Goal: Task Accomplishment & Management: Manage account settings

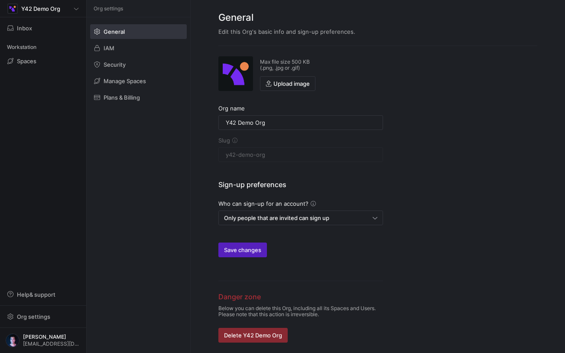
click at [31, 36] on div "Inbox" at bounding box center [43, 28] width 86 height 22
click at [47, 27] on span "Inbox" at bounding box center [43, 28] width 72 height 7
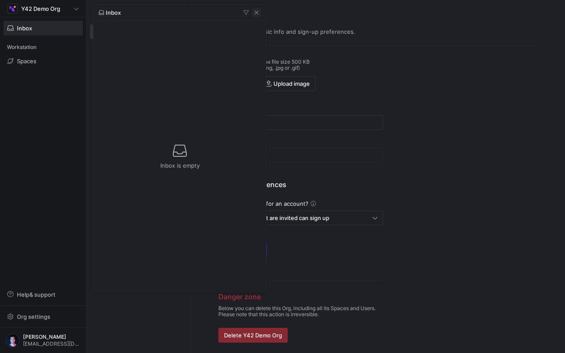
click at [258, 13] on span "button" at bounding box center [256, 12] width 9 height 9
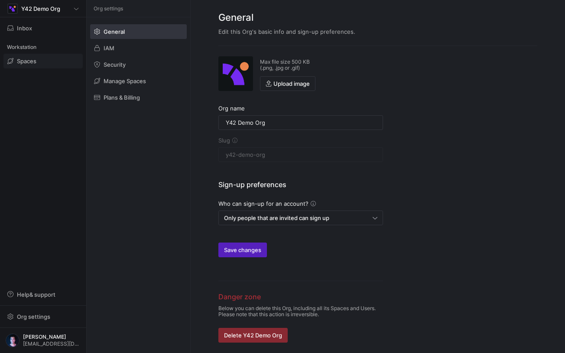
click at [35, 61] on span "Spaces" at bounding box center [27, 61] width 20 height 7
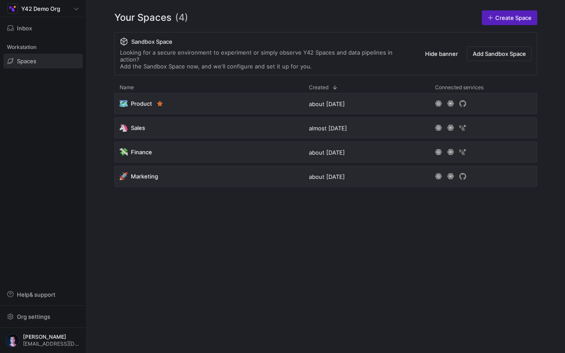
click at [76, 206] on div "Y42 Demo Org Inbox Workstation Spaces Help & support Org settings [PERSON_NAME]…" at bounding box center [43, 176] width 86 height 353
click at [53, 295] on span "Help & support" at bounding box center [36, 294] width 39 height 7
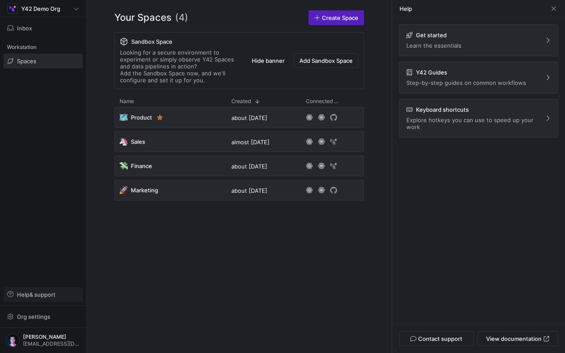
click at [53, 295] on span "Help & support" at bounding box center [36, 294] width 39 height 7
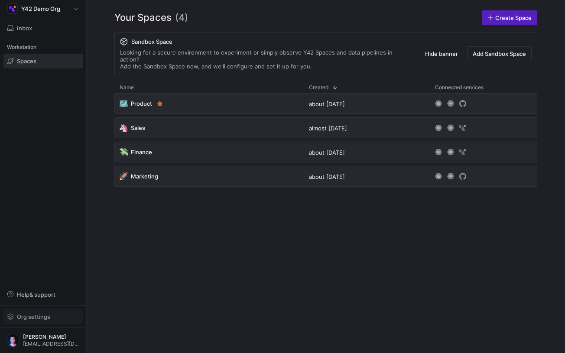
click at [52, 316] on span "Org settings" at bounding box center [43, 316] width 72 height 7
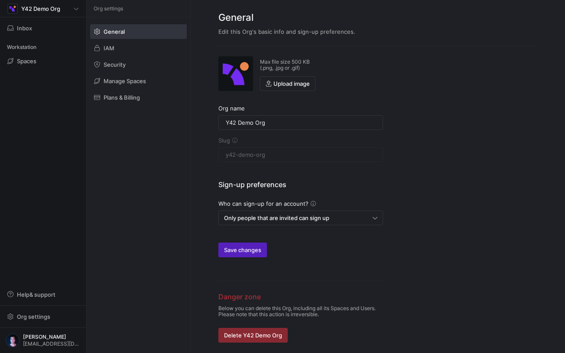
click at [147, 39] on link "General" at bounding box center [138, 31] width 97 height 15
click at [143, 43] on span at bounding box center [139, 48] width 96 height 14
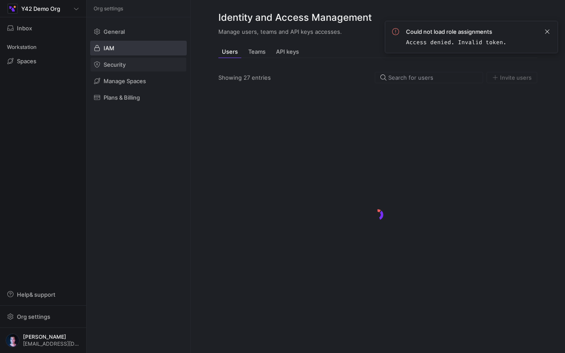
click at [138, 60] on span at bounding box center [139, 65] width 96 height 14
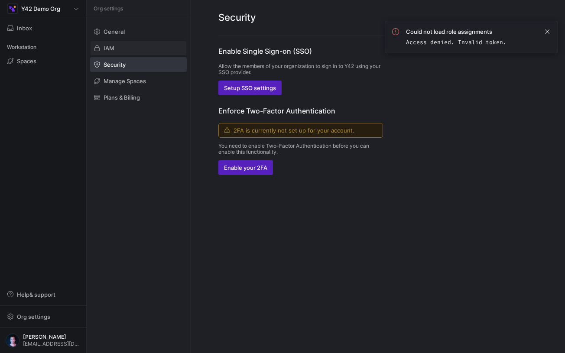
click at [138, 50] on span at bounding box center [139, 48] width 96 height 14
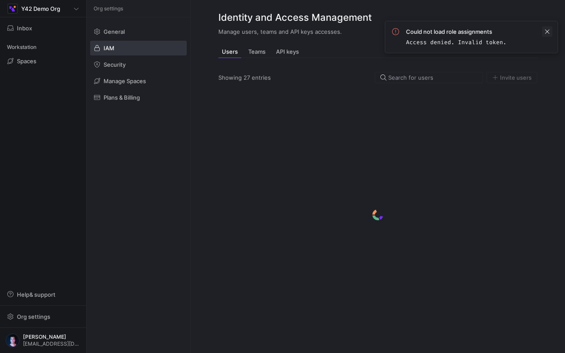
click at [551, 30] on span at bounding box center [547, 31] width 10 height 10
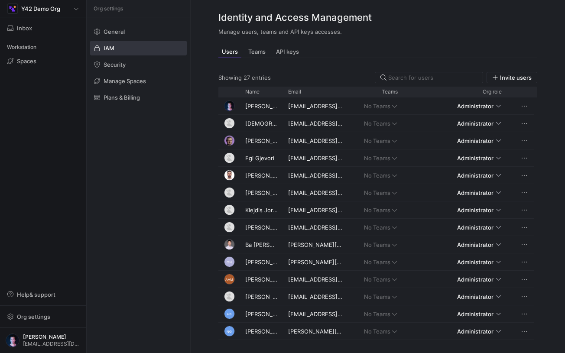
click at [186, 265] on div "Org settings General IAM Security Manage Spaces Plans & Billing" at bounding box center [139, 176] width 104 height 353
click at [203, 223] on div "Users Teams API keys Showing 27 entries Invite users Drag here to set row group…" at bounding box center [378, 194] width 374 height 297
